Goal: Task Accomplishment & Management: Manage account settings

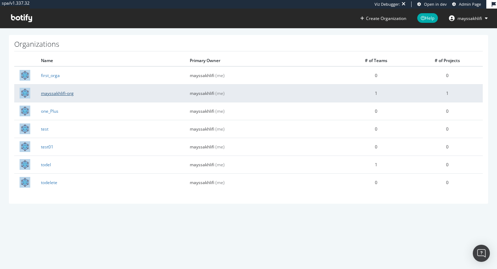
click at [64, 95] on link "mayssakhlifi-org" at bounding box center [57, 93] width 33 height 6
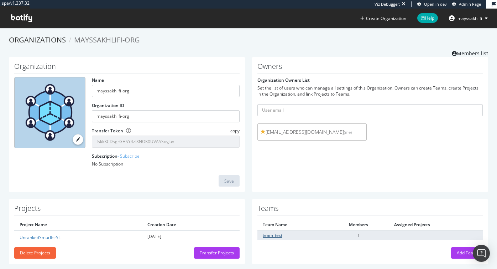
click at [269, 236] on link "team_test" at bounding box center [273, 235] width 20 height 6
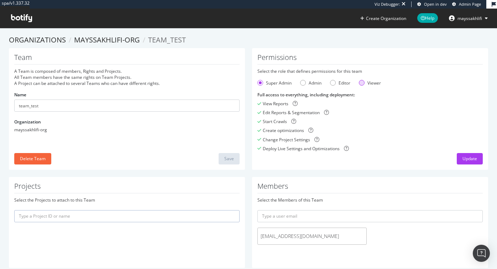
click at [363, 83] on div "Viewer" at bounding box center [362, 83] width 6 height 6
click at [465, 157] on div "Update" at bounding box center [470, 158] width 15 height 6
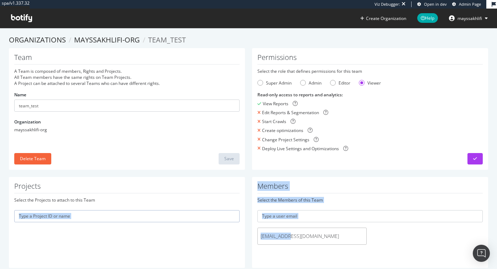
drag, startPoint x: 295, startPoint y: 237, endPoint x: 247, endPoint y: 237, distance: 48.5
click at [247, 237] on div "Projects Select the Projects to attach to this Team Members Select the Members …" at bounding box center [248, 226] width 487 height 98
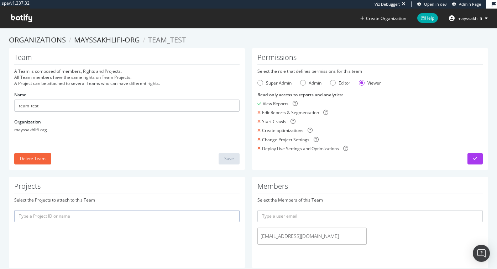
click at [287, 233] on span "qa@test.com" at bounding box center [312, 235] width 103 height 7
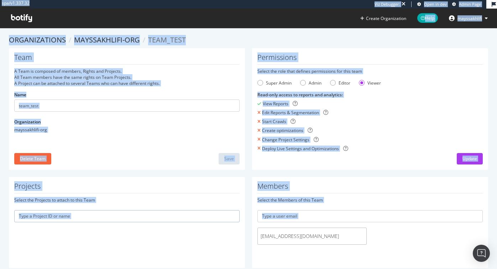
click at [287, 233] on span "qa@test.com" at bounding box center [312, 235] width 103 height 7
copy div "spa/v1.337.32 Viz Debugger: Open in dev Admin Page Create Organization Help may…"
click at [465, 17] on span "mayssakhlifi" at bounding box center [470, 18] width 25 height 6
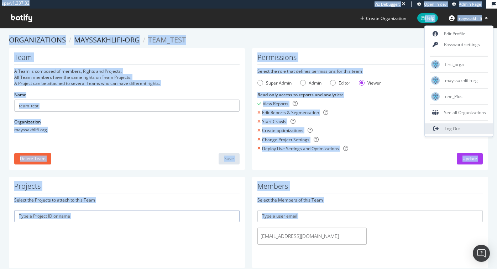
click at [449, 127] on span "Log Out" at bounding box center [452, 128] width 15 height 6
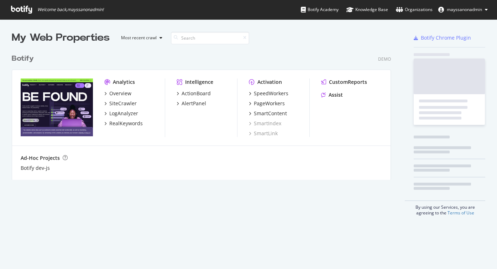
scroll to position [269, 497]
